Goal: Information Seeking & Learning: Learn about a topic

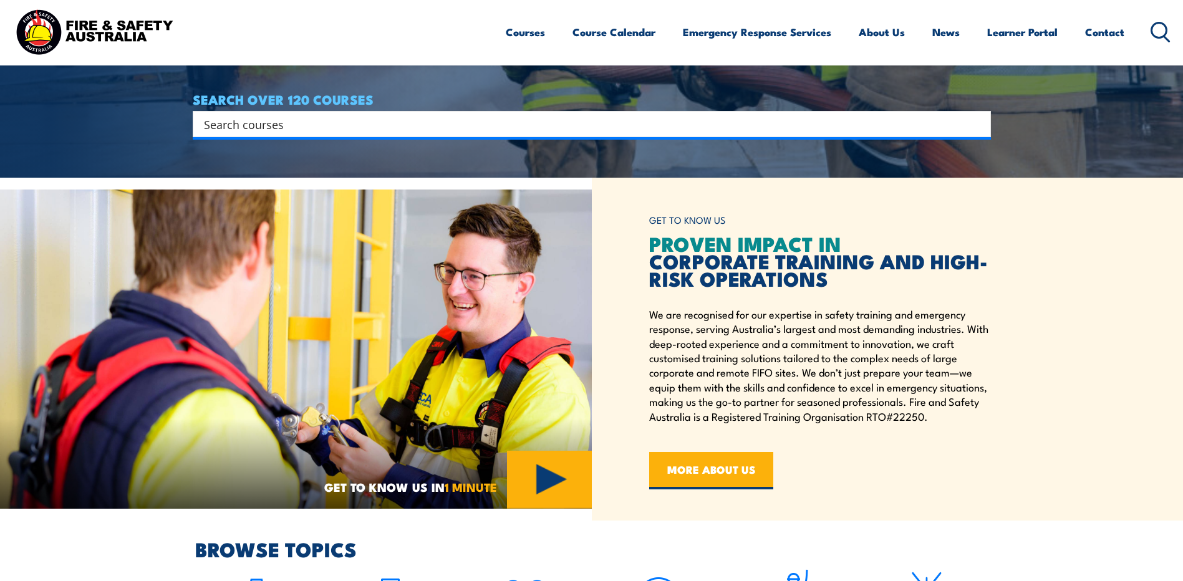
scroll to position [374, 0]
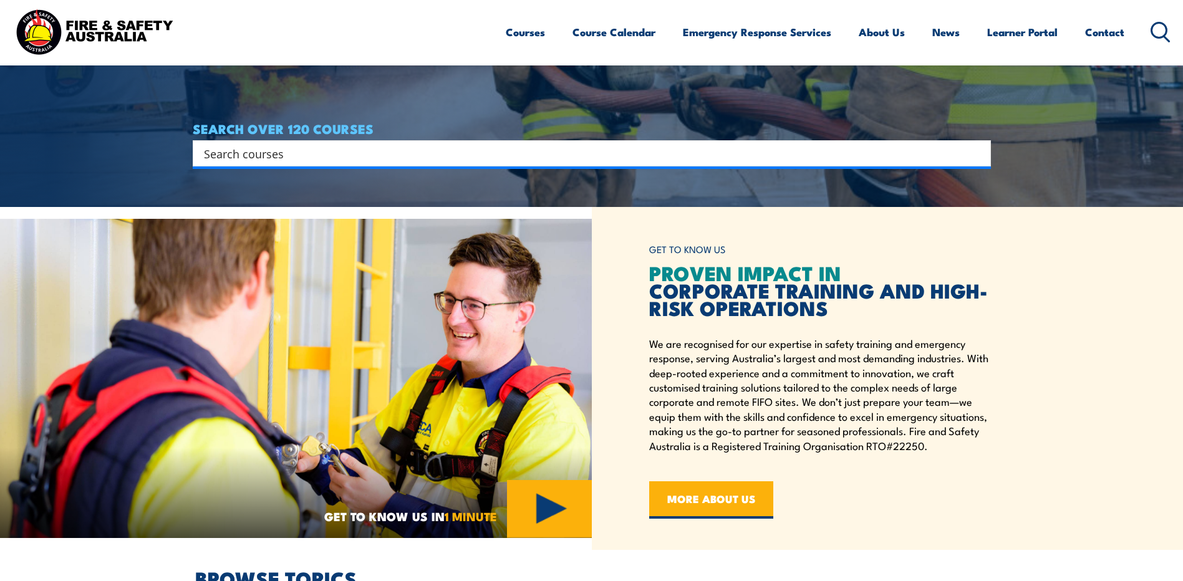
click at [289, 149] on input "Search input" at bounding box center [583, 153] width 759 height 19
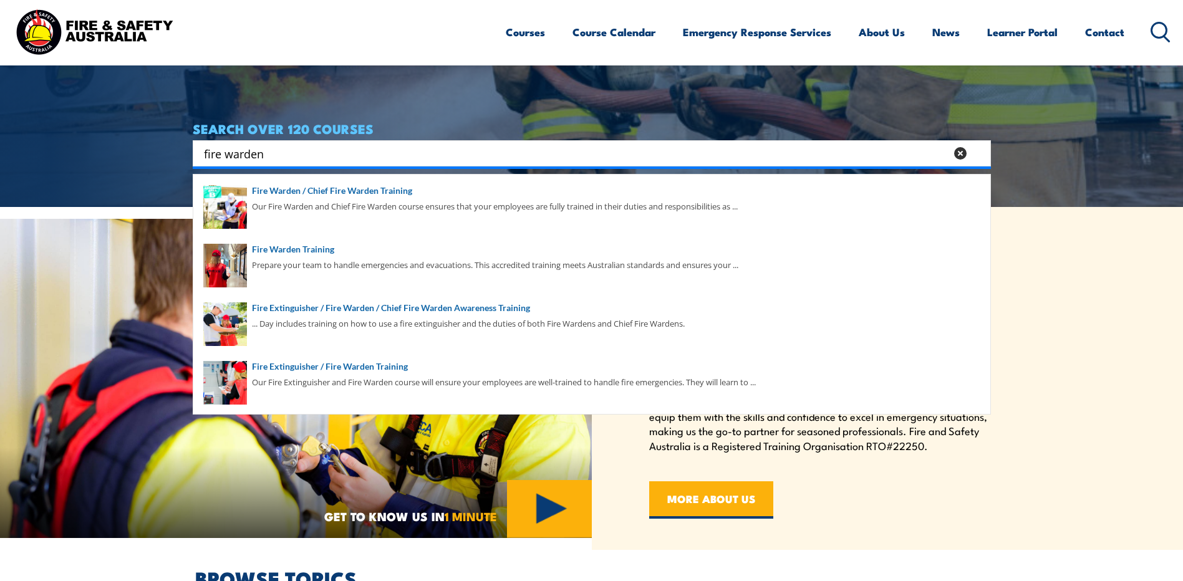
type input "fire warden"
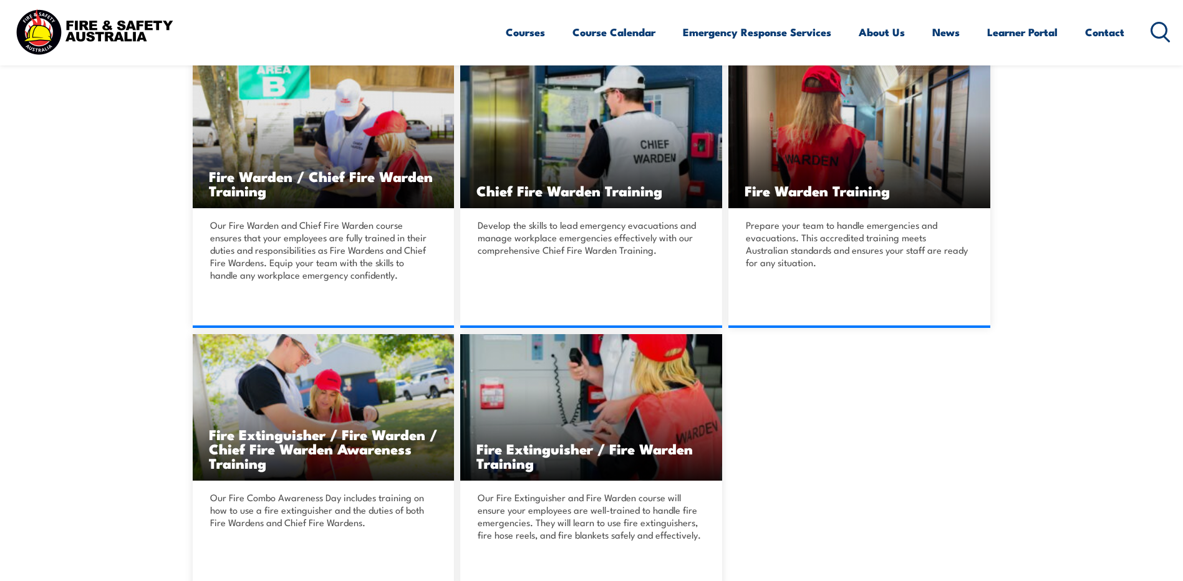
scroll to position [374, 0]
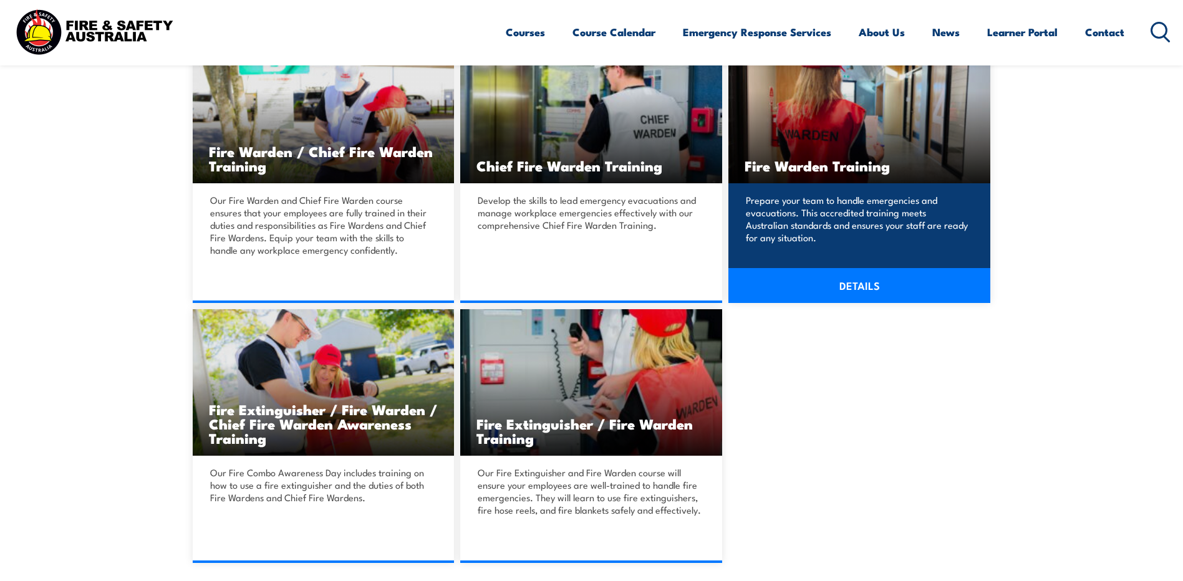
click at [867, 125] on img at bounding box center [859, 110] width 262 height 147
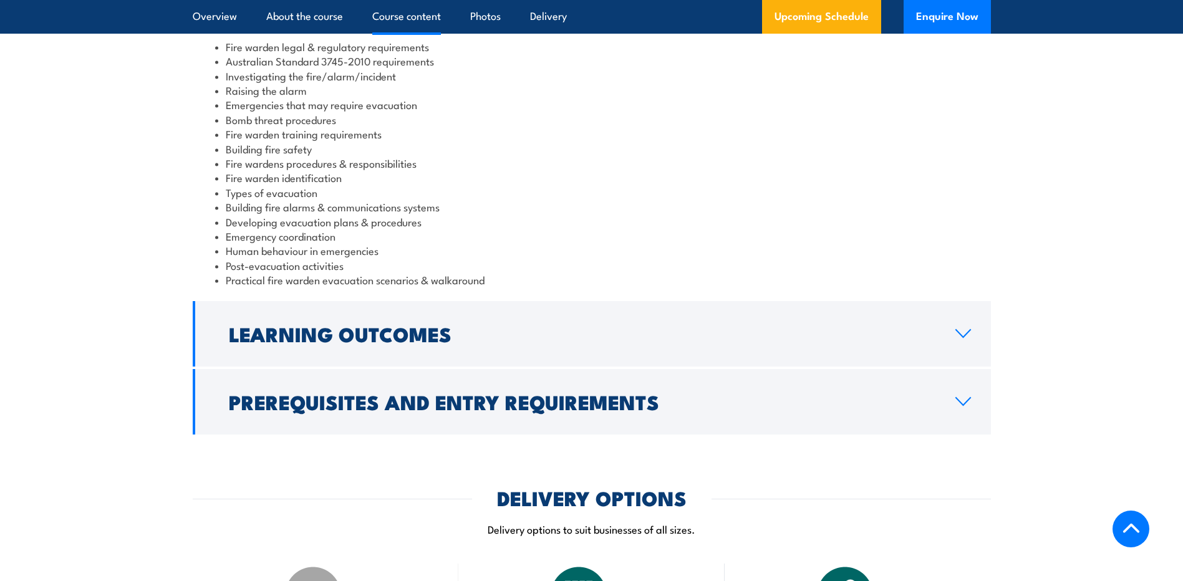
scroll to position [1372, 0]
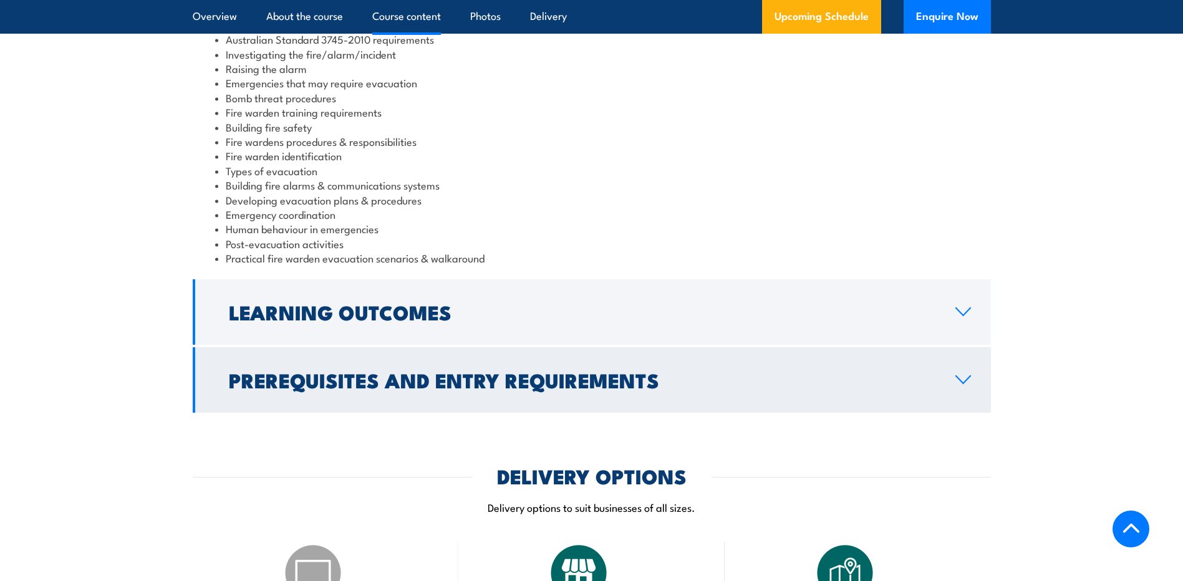
click at [477, 403] on link "Prerequisites and Entry Requirements" at bounding box center [592, 379] width 798 height 65
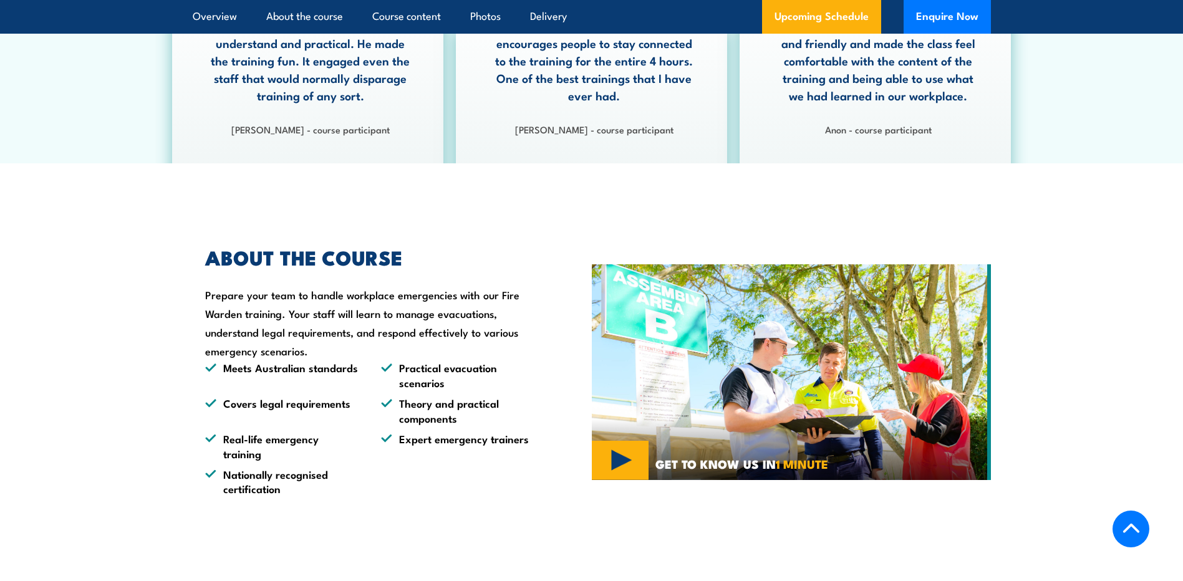
scroll to position [748, 0]
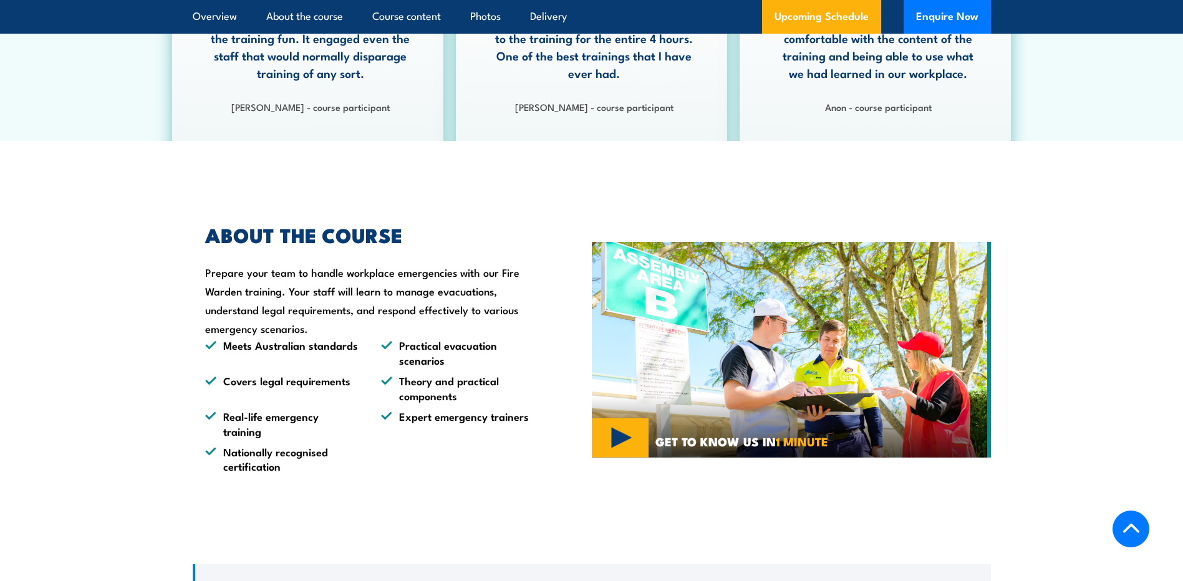
drag, startPoint x: 202, startPoint y: 275, endPoint x: 514, endPoint y: 327, distance: 316.0
click at [514, 327] on div "ABOUT THE COURSE Prepare your team to handle workplace emergencies with our Fir…" at bounding box center [364, 350] width 342 height 248
copy div "Prepare your team to handle workplace emergencies with our Fire Warden training…"
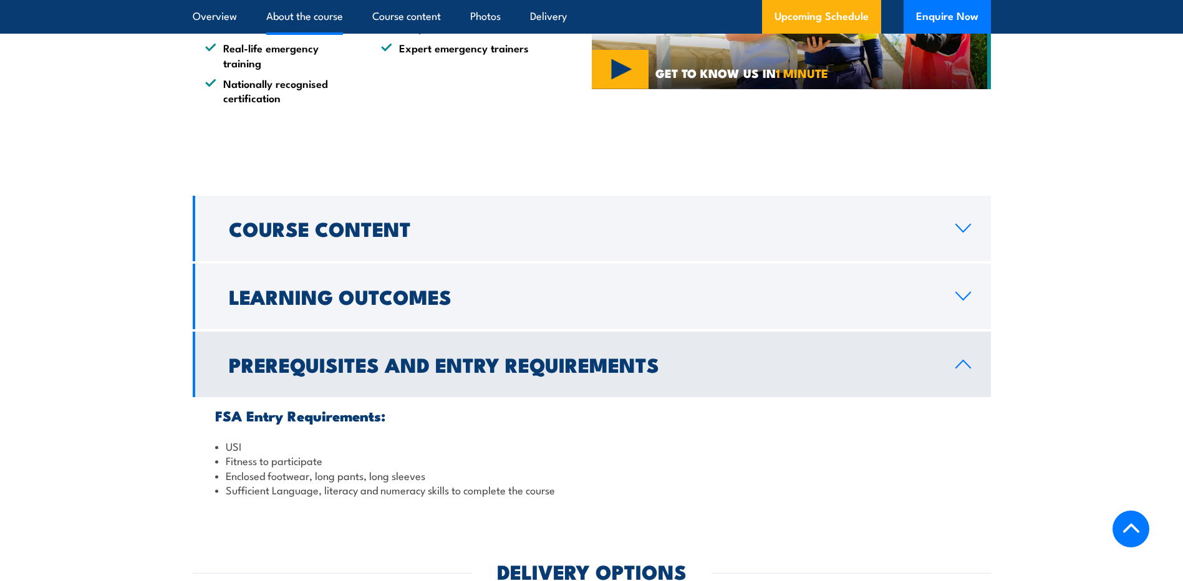
scroll to position [1122, 0]
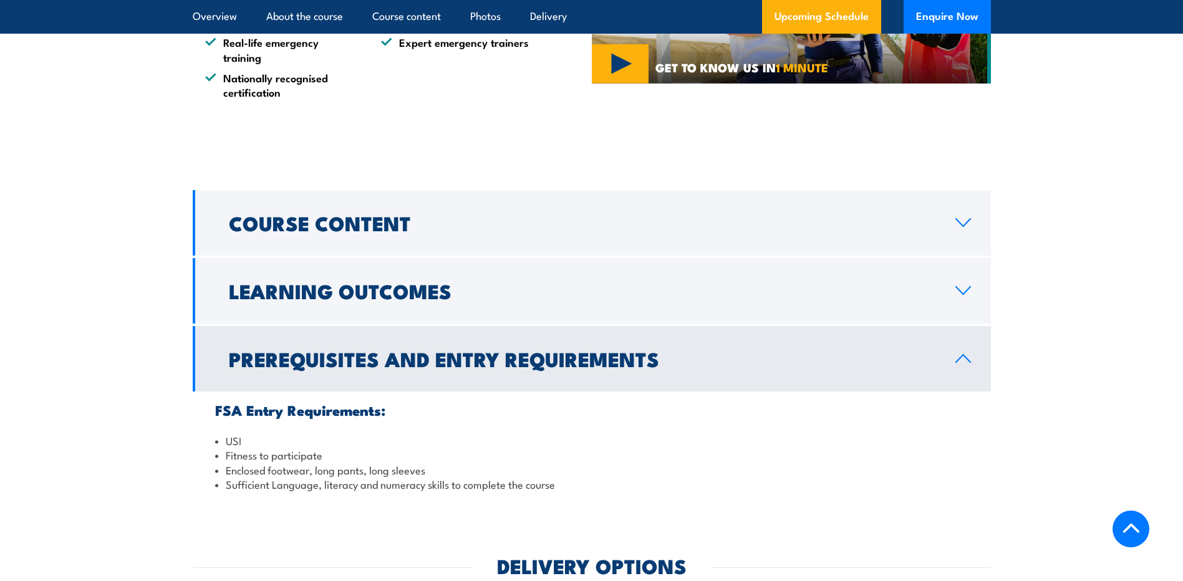
click at [32, 361] on section "Course Content Fire warden legal & regulatory requirements Australian Standard …" at bounding box center [591, 346] width 1183 height 313
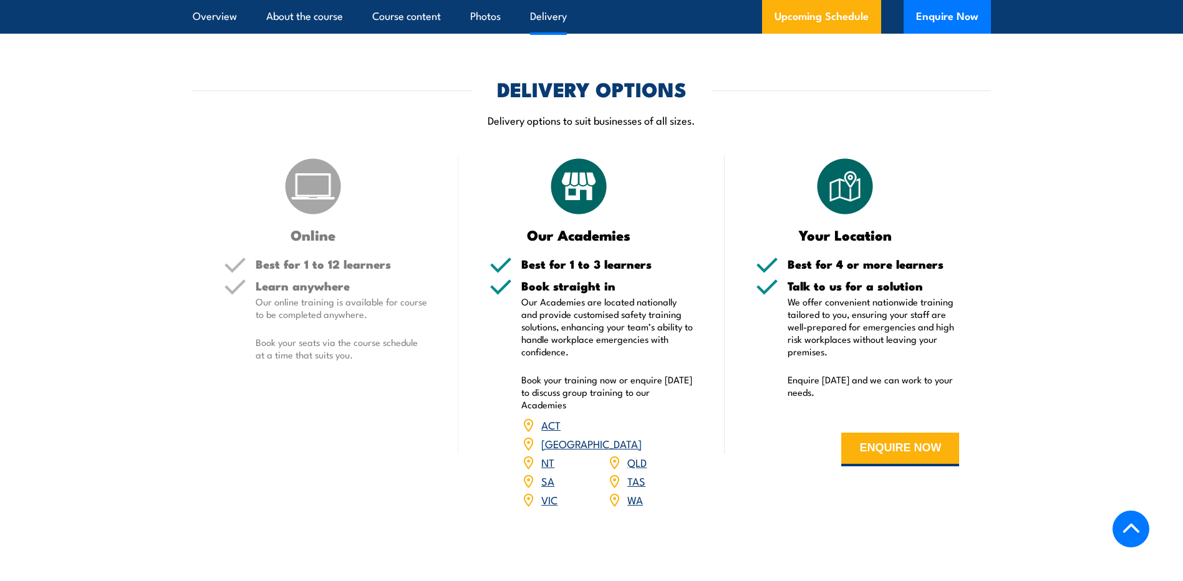
scroll to position [1684, 0]
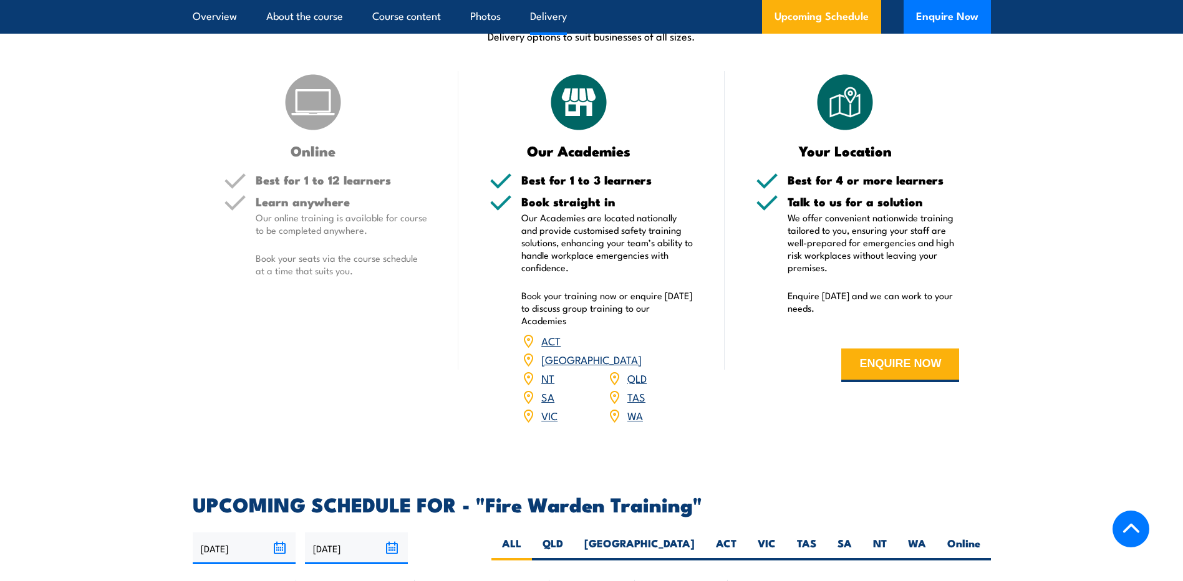
click at [642, 352] on link "[GEOGRAPHIC_DATA]" at bounding box center [591, 359] width 100 height 15
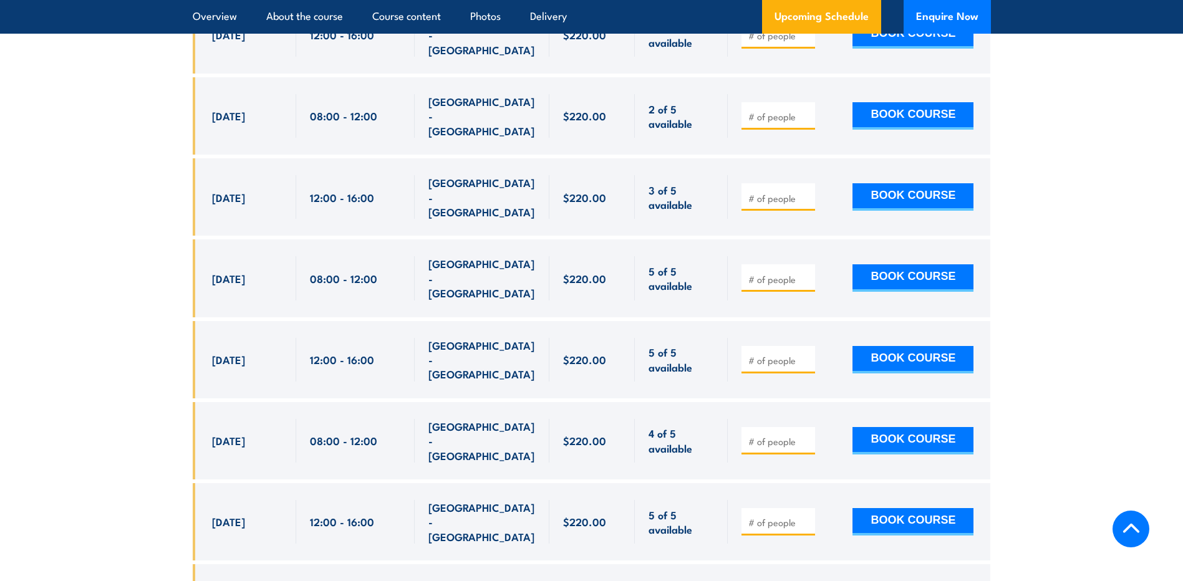
scroll to position [2818, 0]
